Goal: Task Accomplishment & Management: Manage account settings

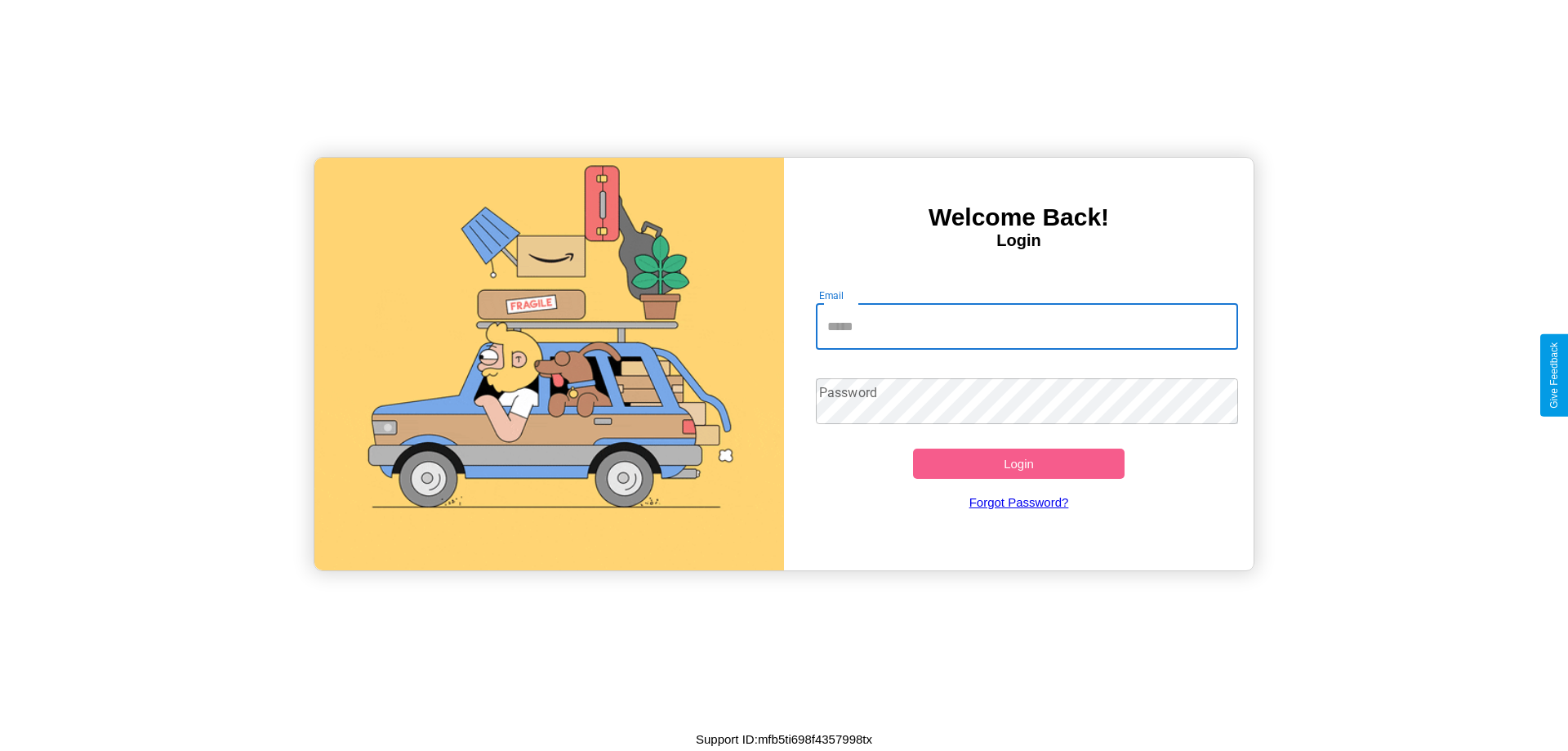
click at [1027, 326] on input "Email" at bounding box center [1028, 326] width 423 height 46
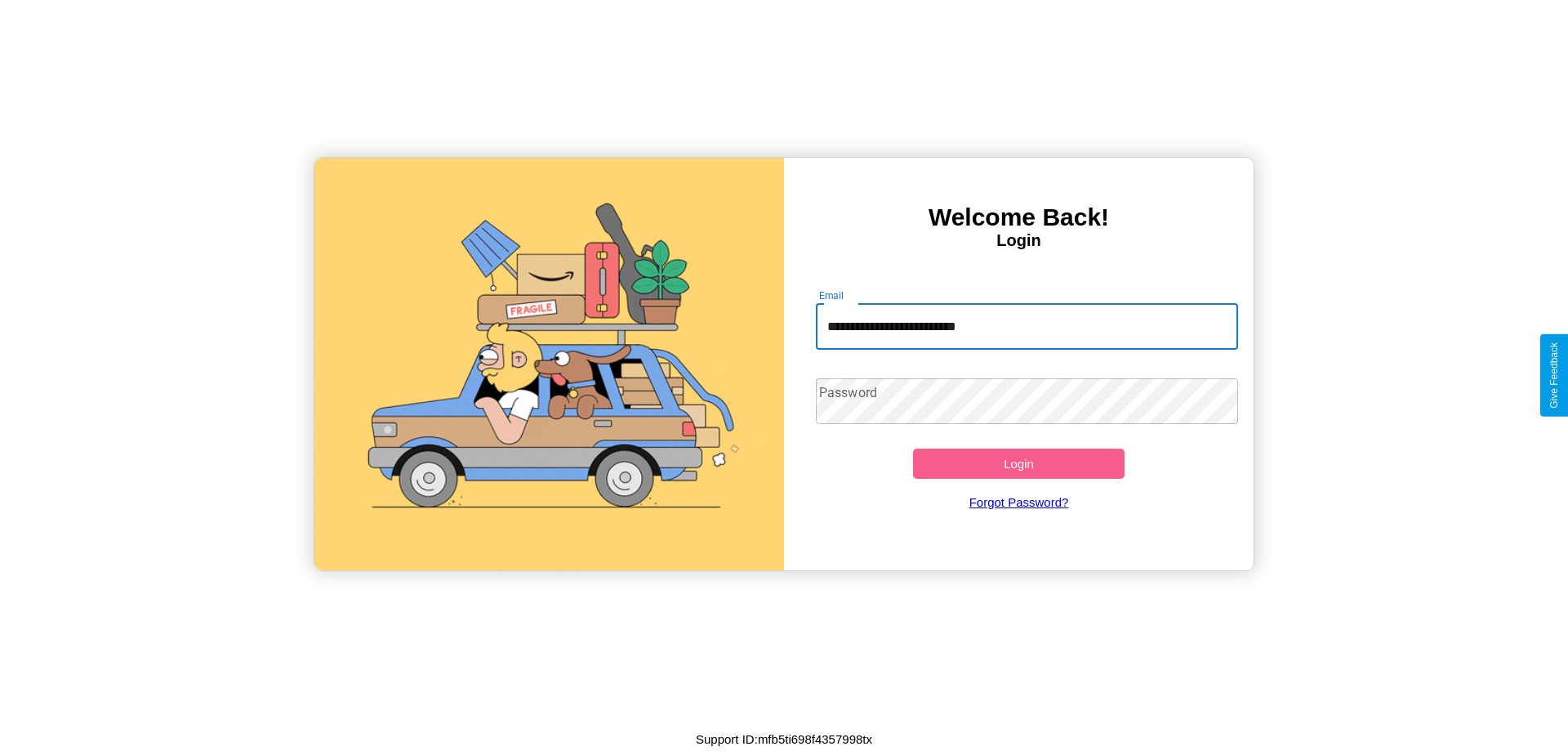
type input "**********"
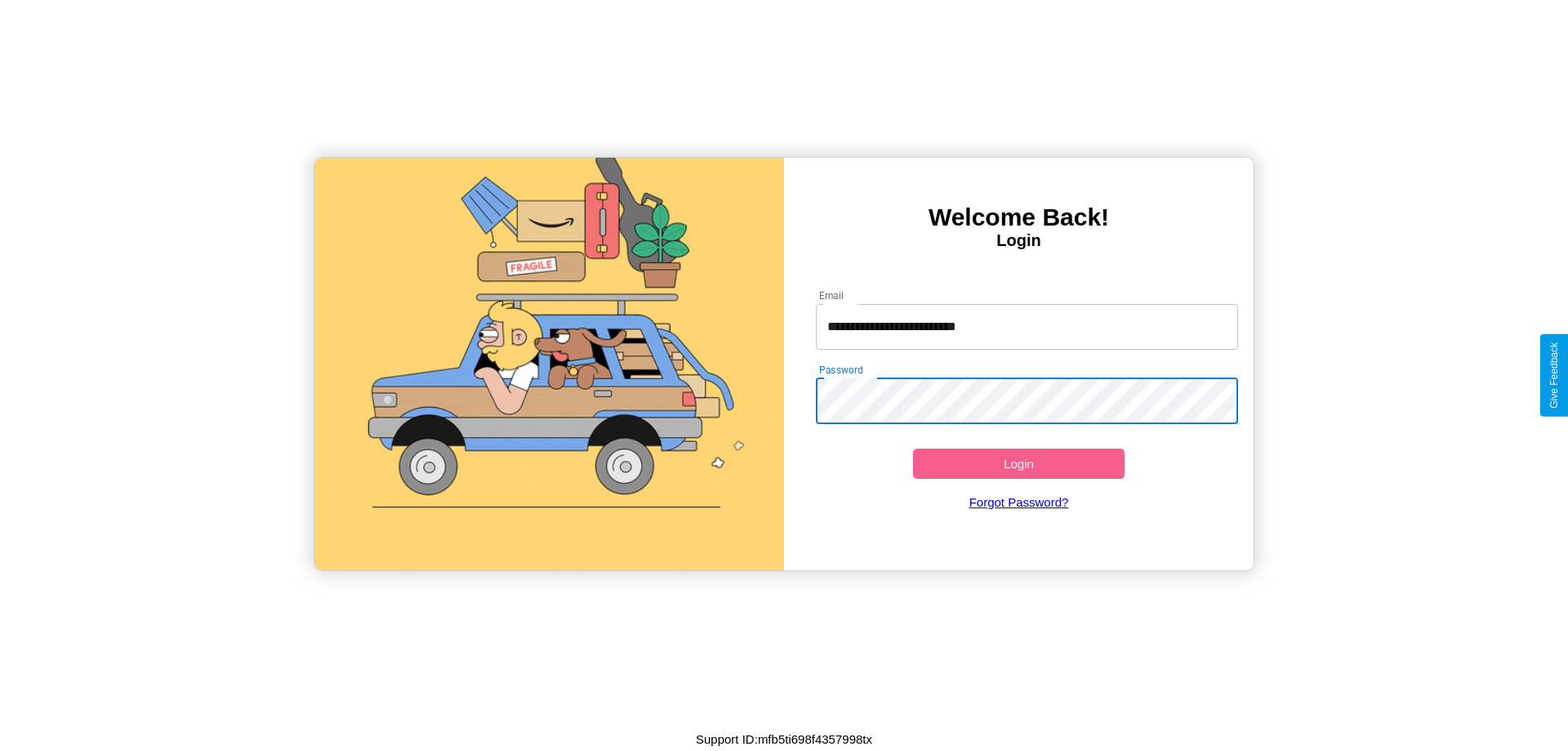
click at [1019, 463] on button "Login" at bounding box center [1019, 464] width 212 height 30
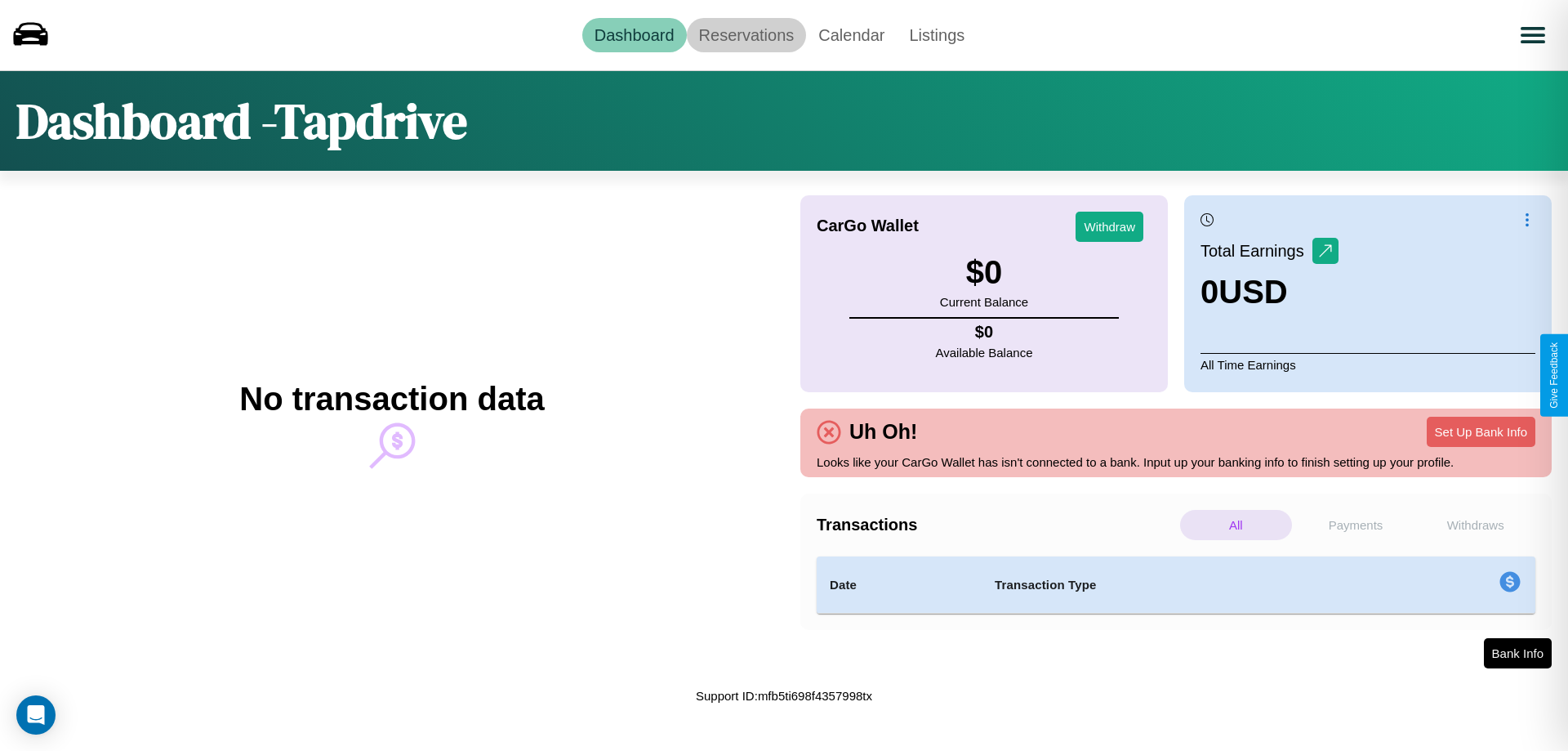
click at [746, 34] on link "Reservations" at bounding box center [747, 35] width 120 height 34
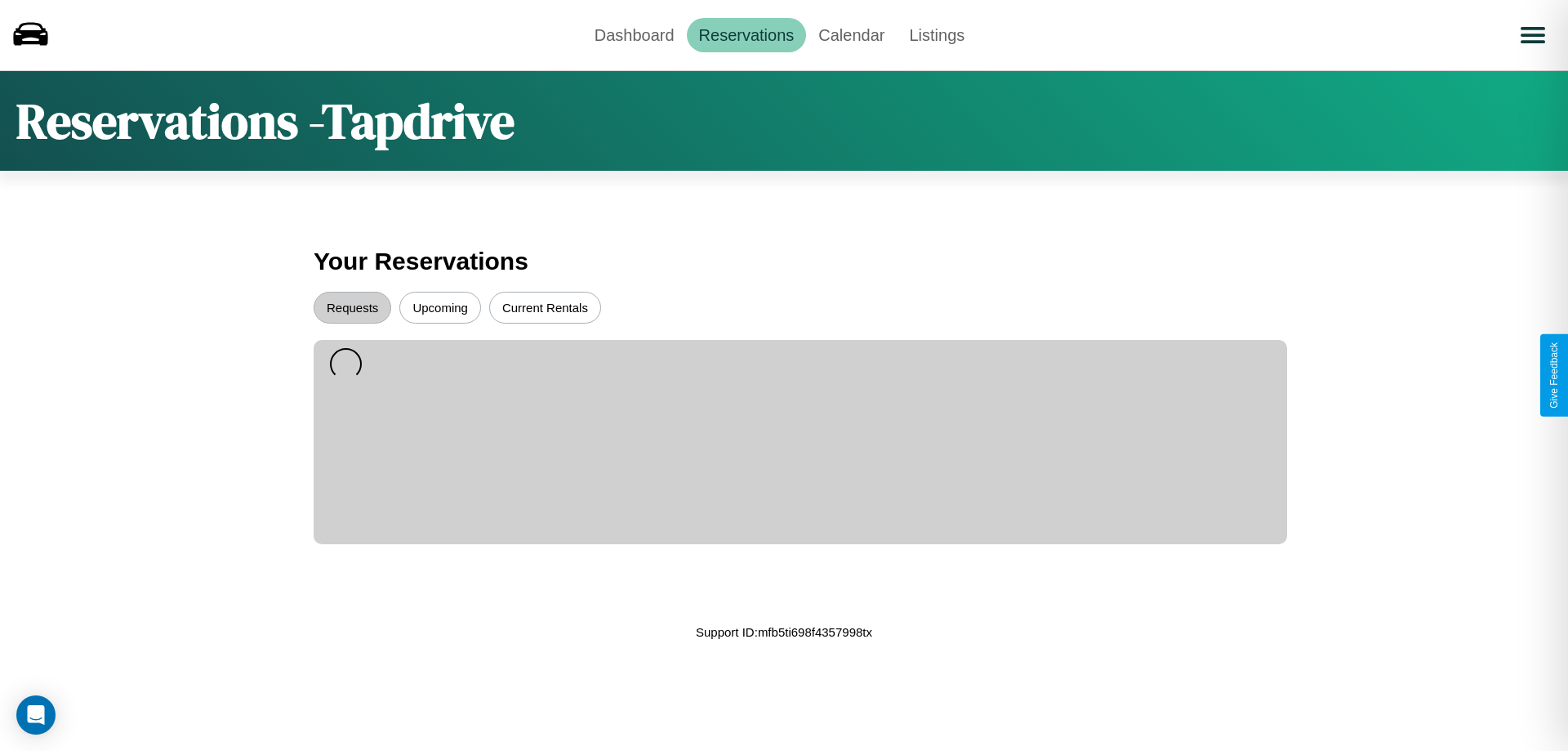
click at [441, 307] on button "Upcoming" at bounding box center [440, 307] width 81 height 32
click at [545, 307] on button "Current Rentals" at bounding box center [545, 307] width 112 height 32
click at [352, 307] on button "Requests" at bounding box center [353, 307] width 78 height 32
click at [851, 34] on link "Calendar" at bounding box center [851, 35] width 90 height 34
